Goal: Find specific page/section: Find specific page/section

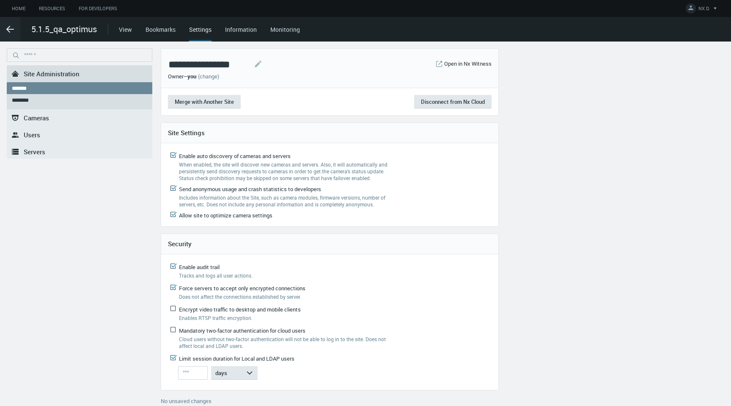
click at [50, 276] on nx-menu ".st0{fill-rule:evenodd;clip-rule:evenodd;fill:#2B383F;} Site Administration ***…" at bounding box center [80, 226] width 146 height 357
click at [18, 11] on link "Home" at bounding box center [18, 8] width 27 height 11
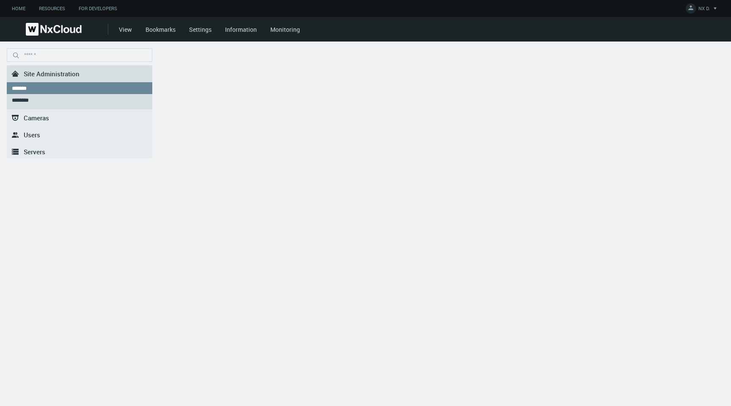
click at [44, 31] on img at bounding box center [54, 29] width 56 height 13
